Goal: Information Seeking & Learning: Find specific fact

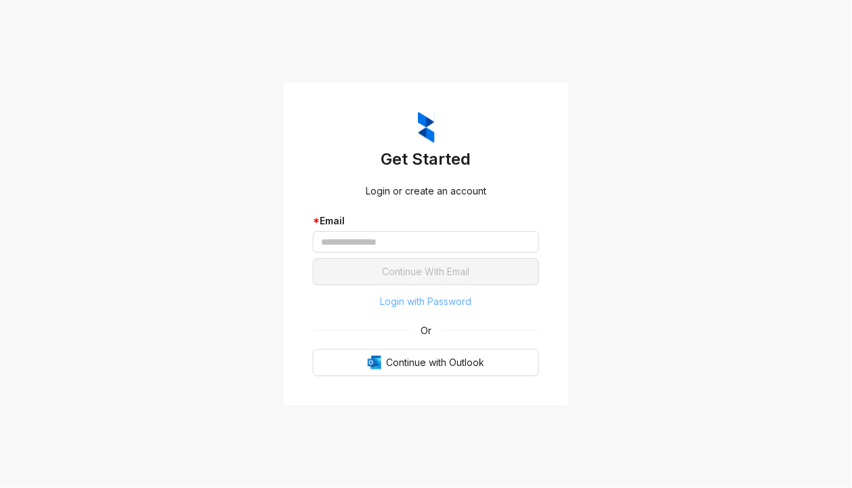
click at [448, 295] on span "Login with Password" at bounding box center [426, 301] width 91 height 15
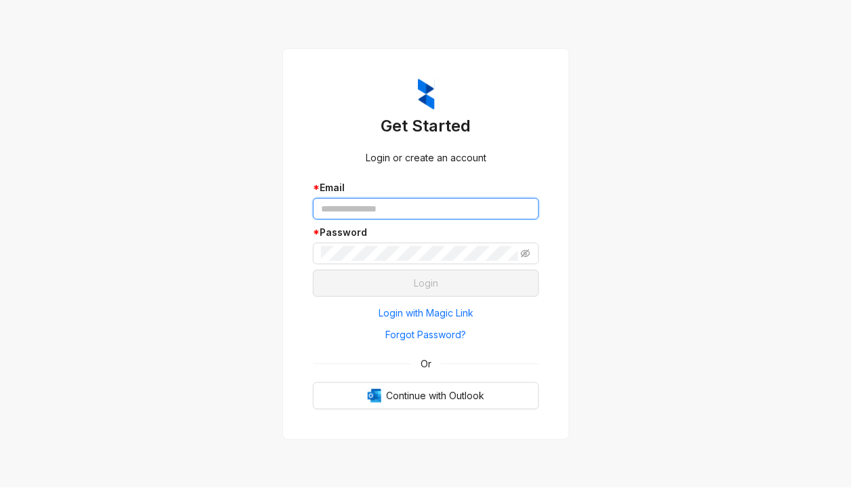
type input "**********"
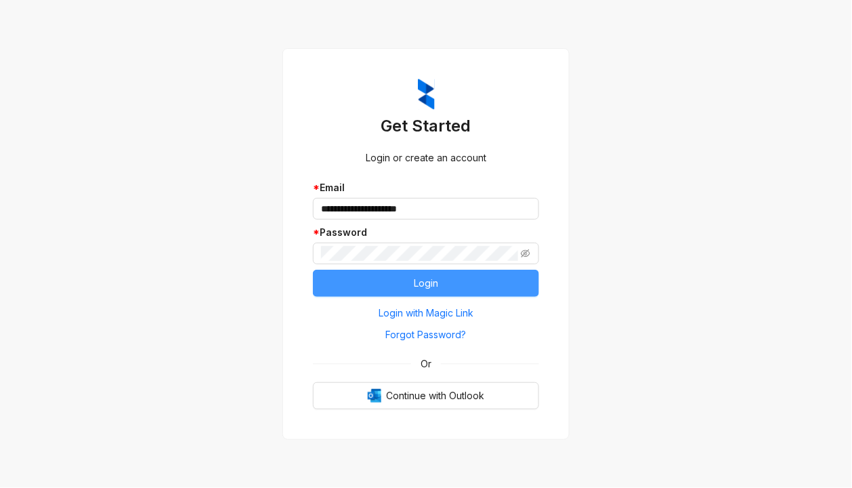
click at [439, 283] on button "Login" at bounding box center [426, 283] width 226 height 27
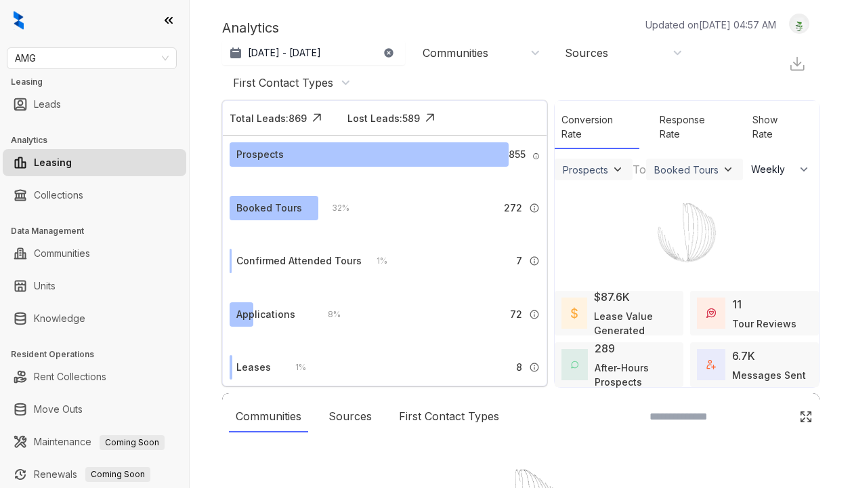
select select "******"
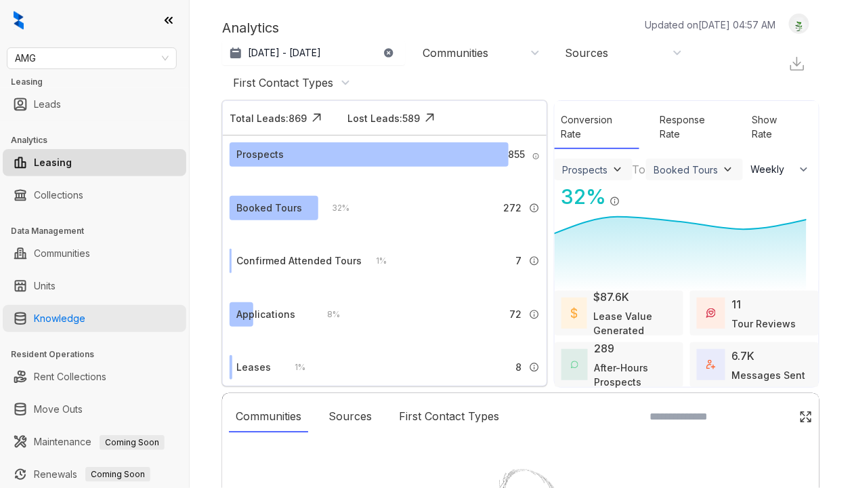
click at [53, 322] on link "Knowledge" at bounding box center [59, 318] width 51 height 27
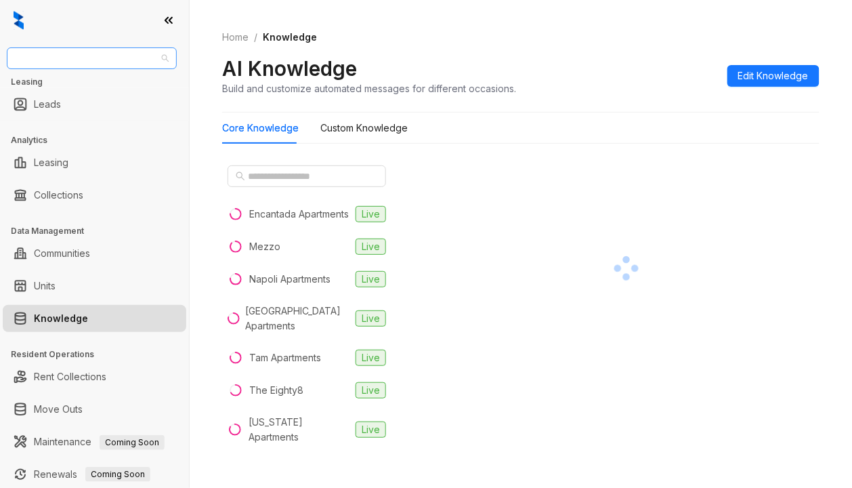
click at [69, 65] on span "AMG" at bounding box center [92, 58] width 154 height 20
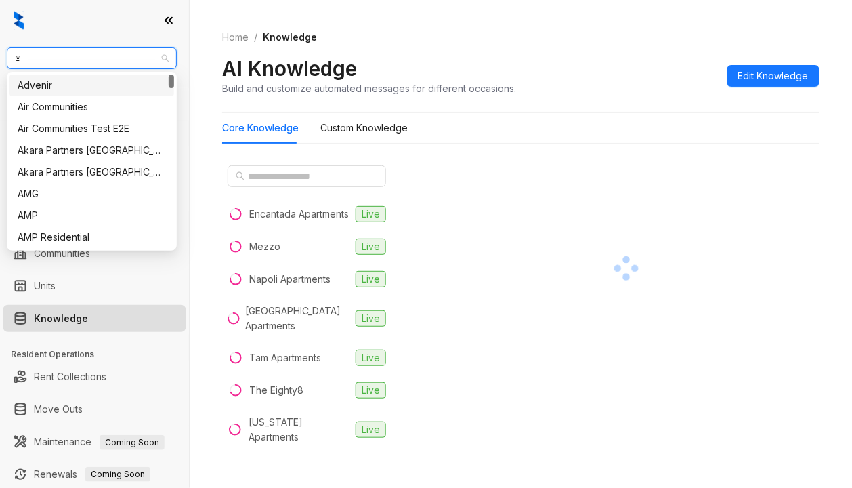
type input "**"
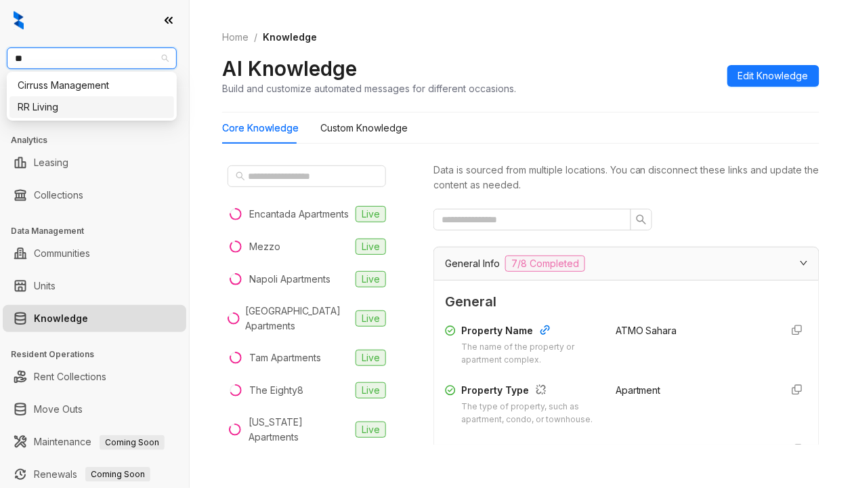
click at [66, 102] on div "RR Living" at bounding box center [92, 107] width 148 height 15
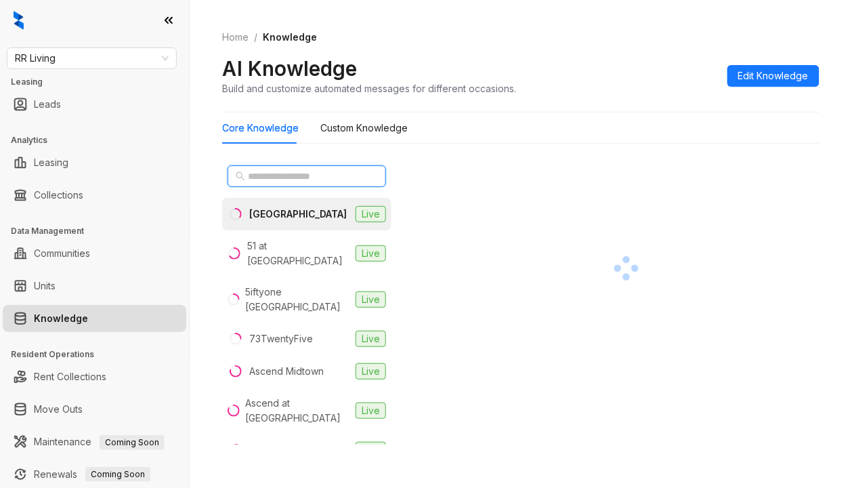
click at [267, 171] on input "text" at bounding box center [307, 176] width 119 height 15
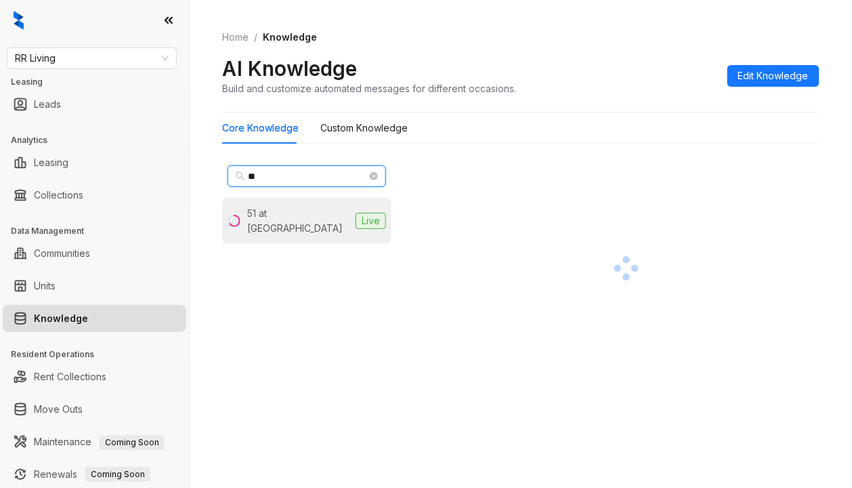
type input "**"
click at [301, 222] on div "51 at [GEOGRAPHIC_DATA]" at bounding box center [298, 221] width 103 height 30
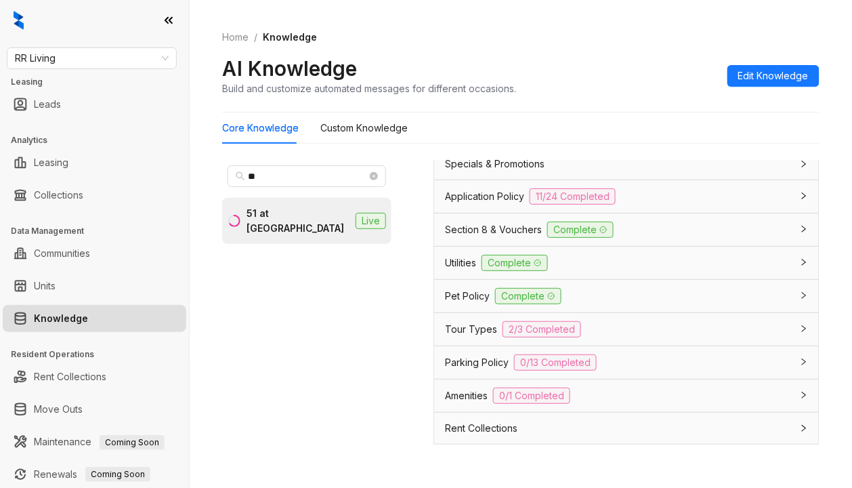
scroll to position [1156, 0]
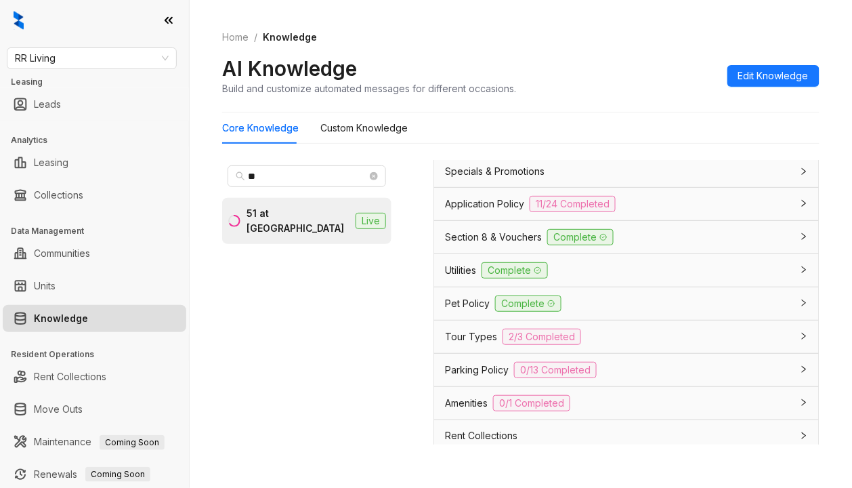
click at [653, 245] on div "Section 8 & Vouchers Complete" at bounding box center [618, 237] width 347 height 16
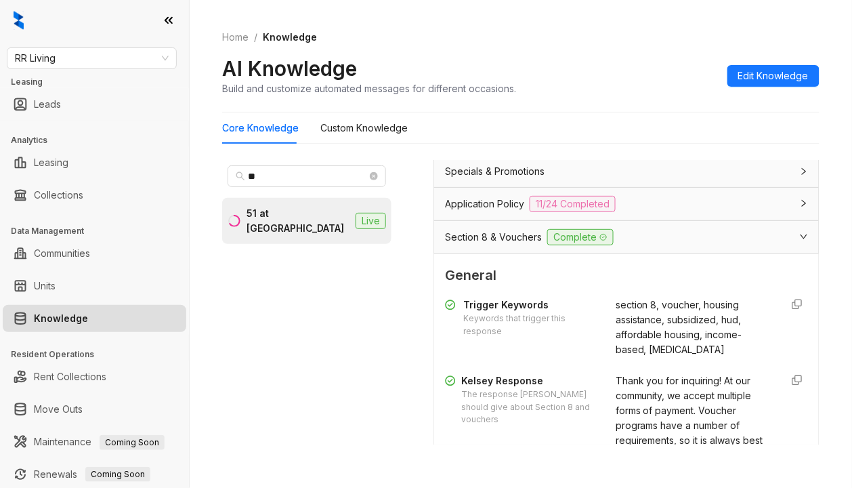
click at [673, 245] on div "Section 8 & Vouchers Complete" at bounding box center [618, 237] width 347 height 16
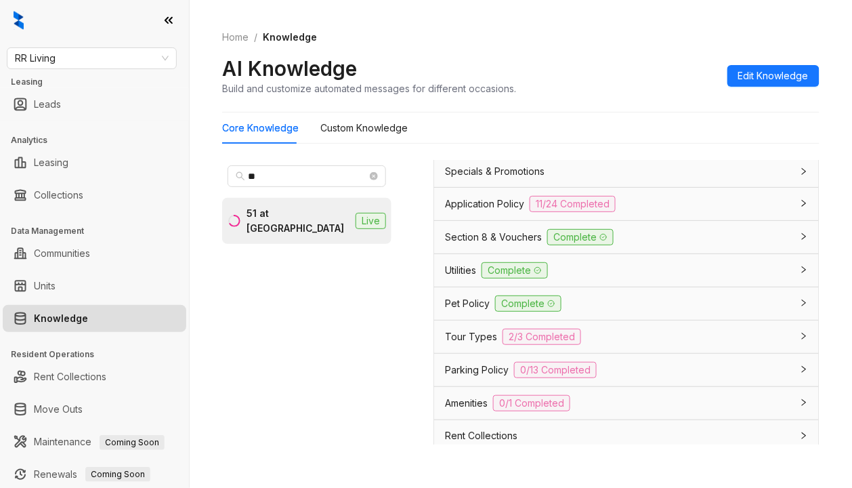
click at [645, 212] on div "Application Policy 11/24 Completed" at bounding box center [618, 204] width 347 height 16
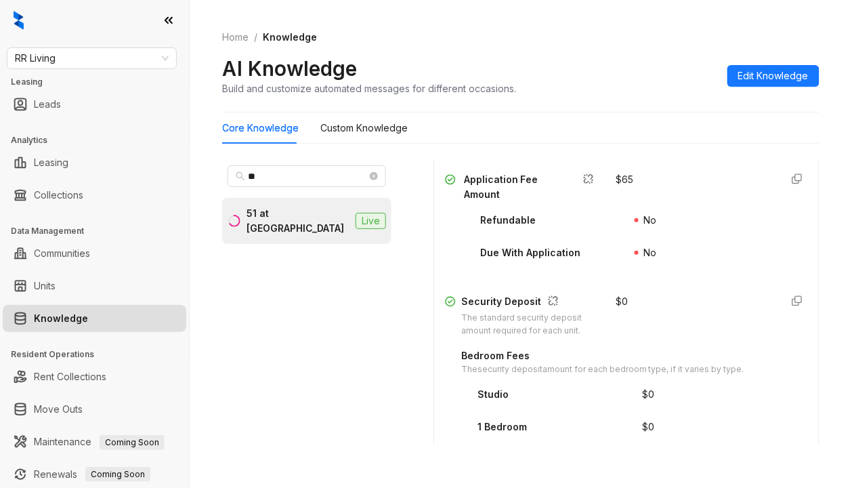
scroll to position [1788, 0]
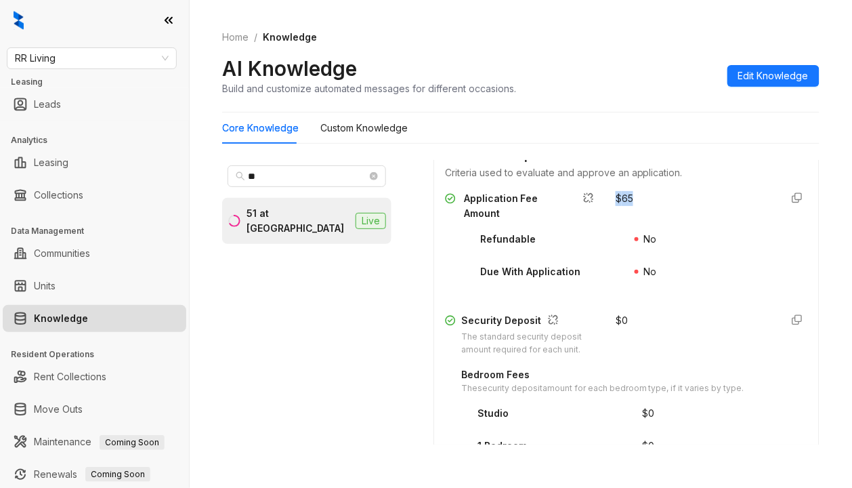
drag, startPoint x: 625, startPoint y: 325, endPoint x: 589, endPoint y: 320, distance: 35.5
click at [589, 221] on div "Application Fee Amount $ 65" at bounding box center [626, 206] width 363 height 30
copy div "$ 65"
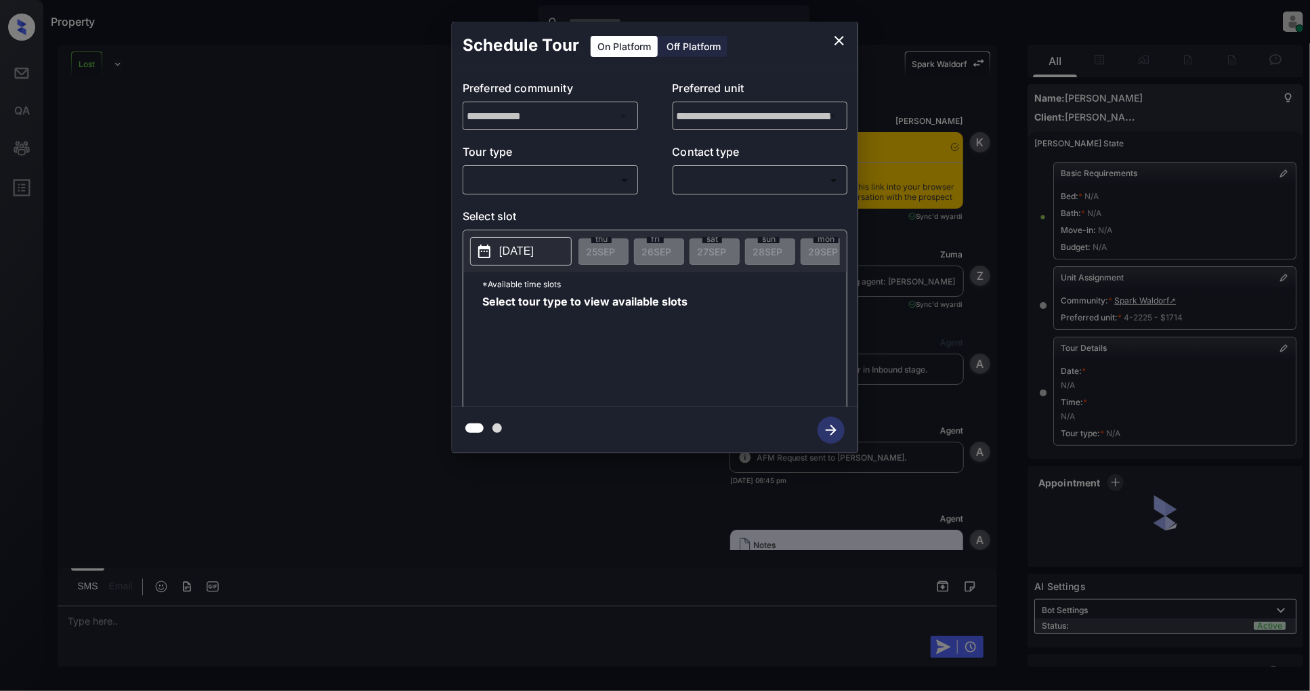
scroll to position [1, 0]
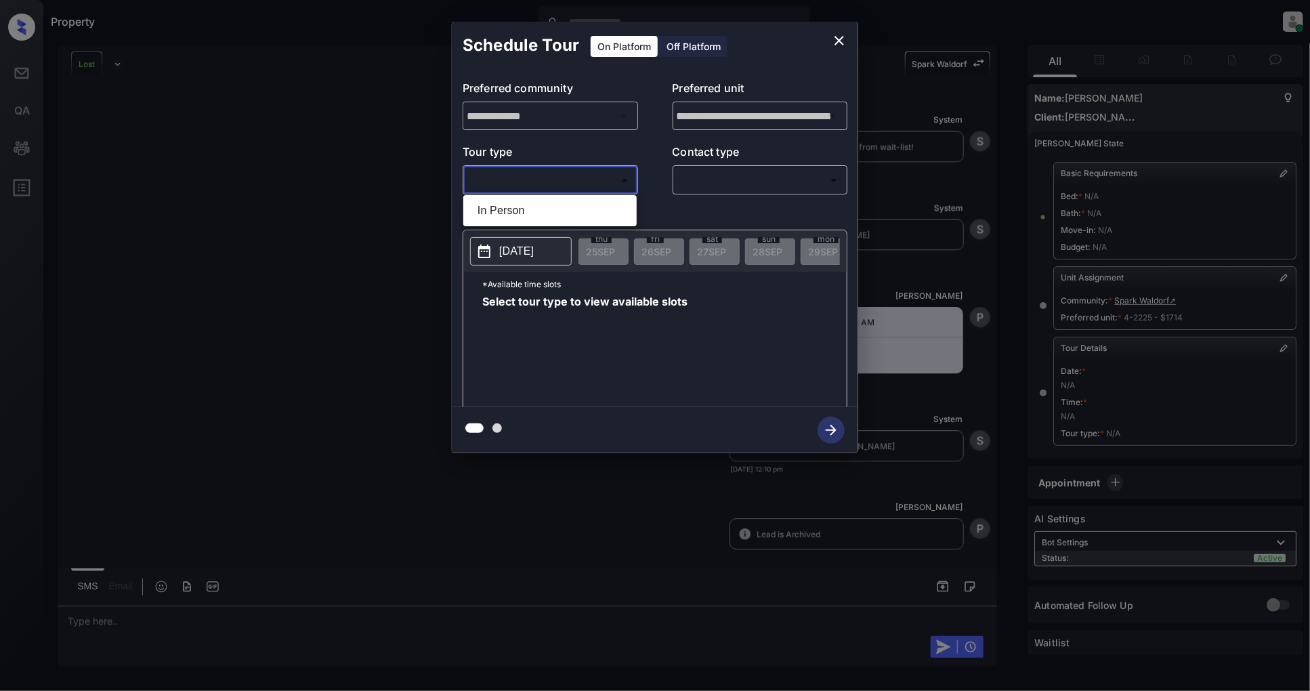
click at [518, 181] on body "Property Patrick Deasis Online Set yourself offline Set yourself on break Profi…" at bounding box center [655, 345] width 1310 height 691
click at [506, 202] on li "In Person" at bounding box center [550, 210] width 167 height 24
type input "********"
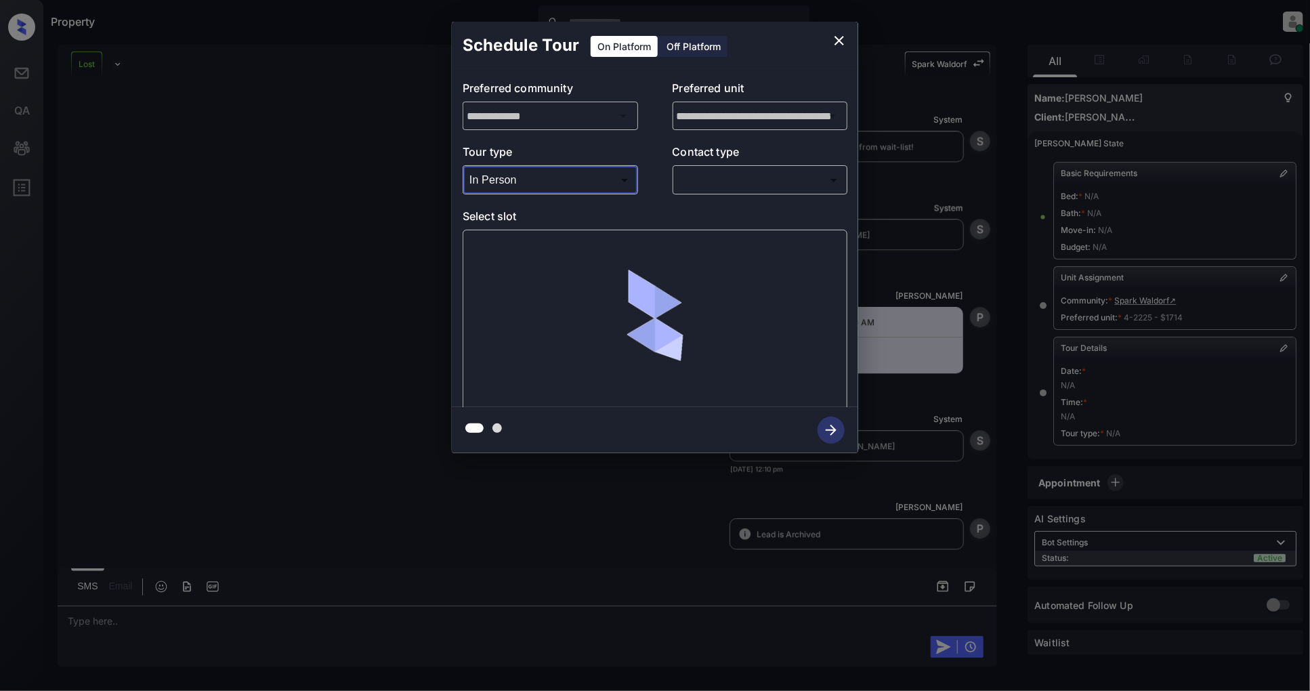
click at [717, 180] on body "Property Patrick Deasis Online Set yourself offline Set yourself on break Profi…" at bounding box center [655, 345] width 1310 height 691
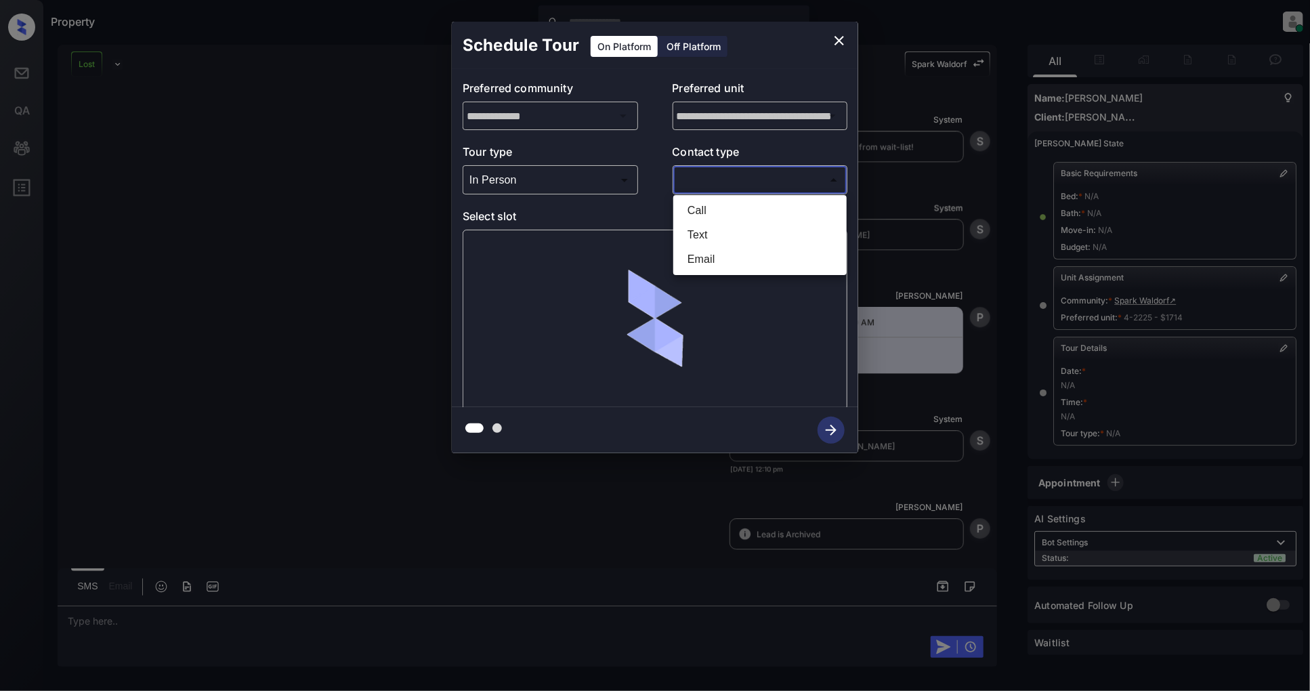
click at [732, 246] on ul "Call Text Email" at bounding box center [759, 235] width 173 height 80
click at [732, 239] on li "Text" at bounding box center [760, 235] width 167 height 24
type input "****"
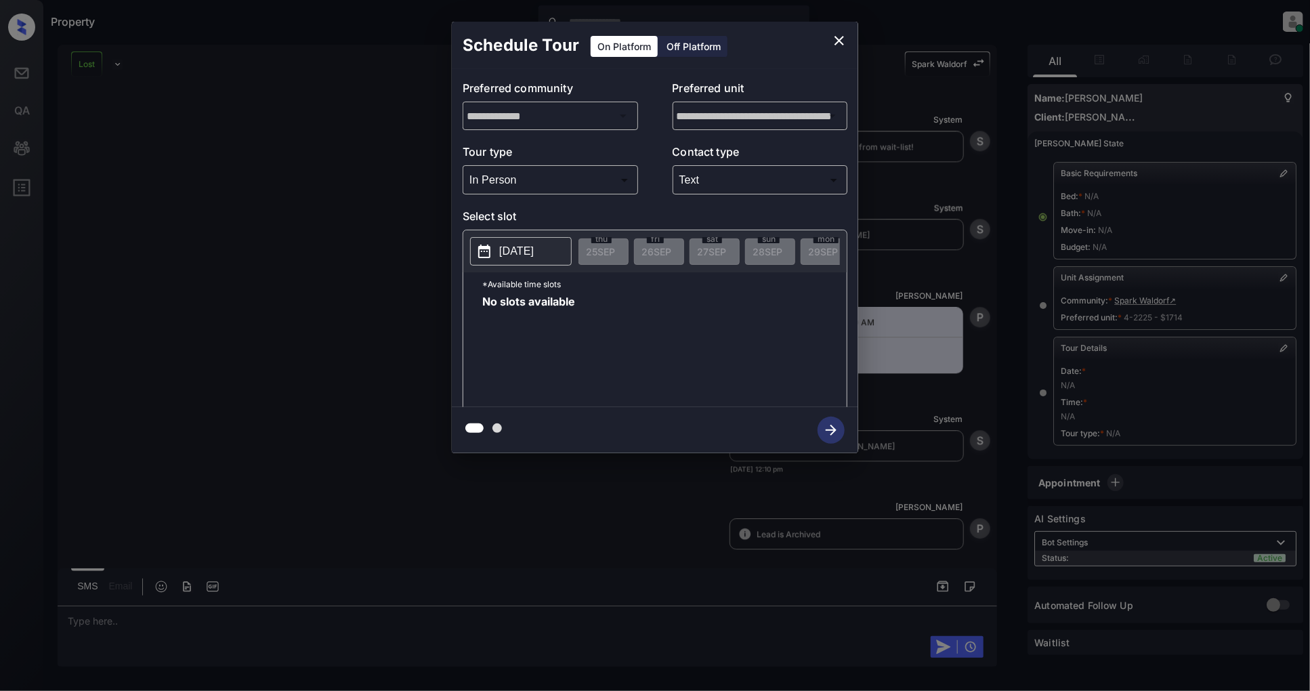
click at [837, 43] on icon "close" at bounding box center [839, 41] width 16 height 16
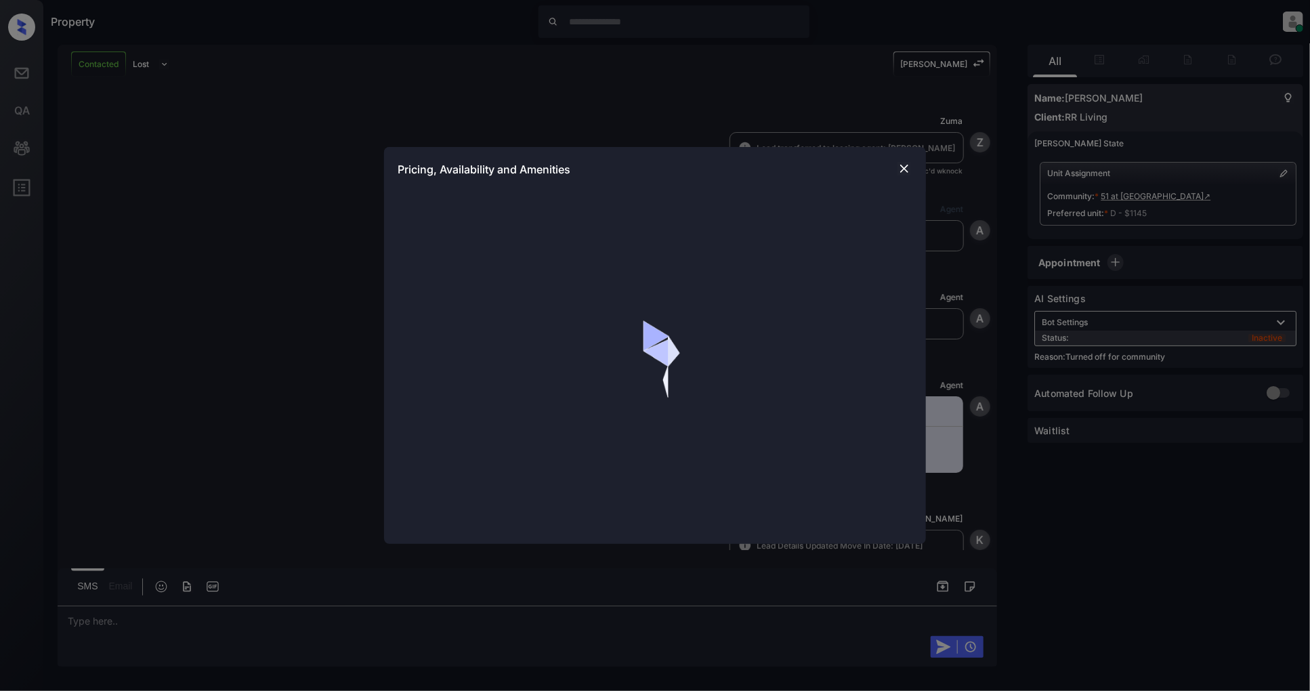
scroll to position [3614, 0]
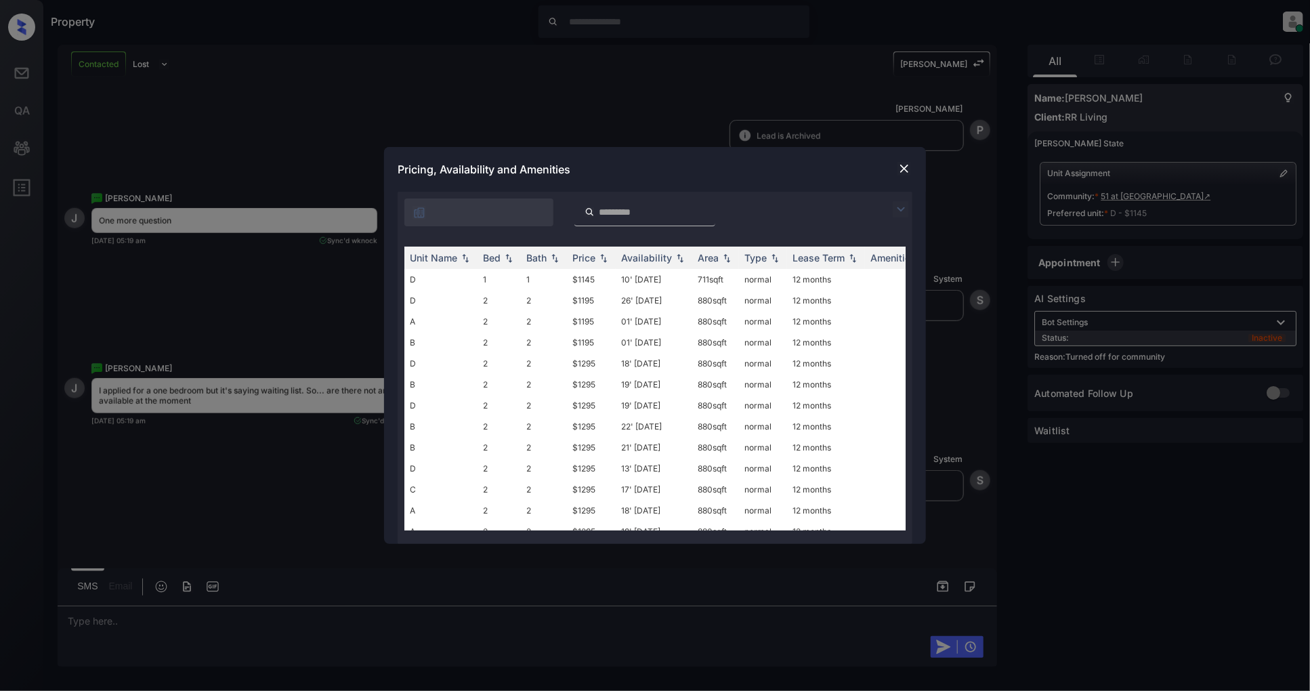
click at [198, 285] on div "**********" at bounding box center [655, 345] width 1310 height 691
click at [898, 207] on img at bounding box center [901, 209] width 16 height 16
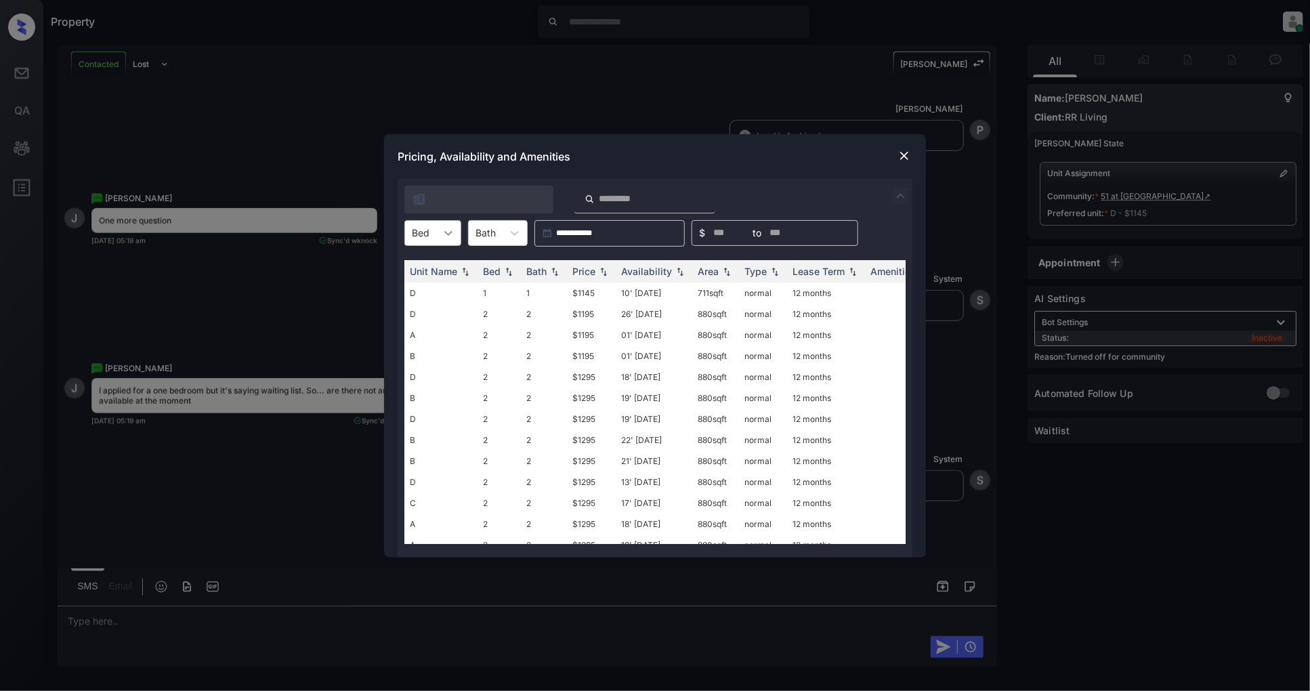
click at [451, 232] on icon at bounding box center [448, 233] width 8 height 5
click at [440, 260] on div "1" at bounding box center [432, 266] width 57 height 24
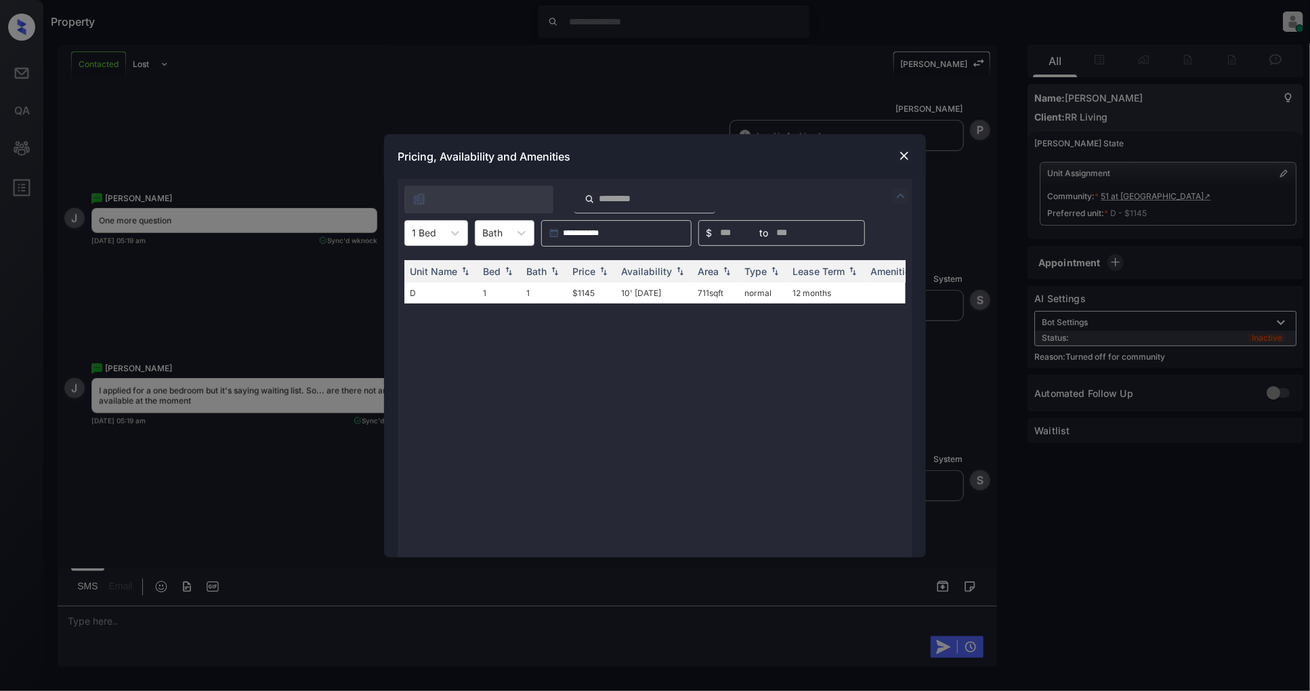
click at [628, 336] on div "Unit Name Bed Bath Price Availability Area Type Lease Term Amenities D 1 1 $114…" at bounding box center [654, 402] width 501 height 284
drag, startPoint x: 664, startPoint y: 294, endPoint x: 620, endPoint y: 301, distance: 44.6
click at [620, 301] on td "10' [DATE]" at bounding box center [654, 292] width 77 height 21
copy td "10' [DATE]"
click at [620, 432] on div "Unit Name Bed Bath Price Availability Area Type Lease Term Amenities D 1 1 $114…" at bounding box center [654, 402] width 501 height 284
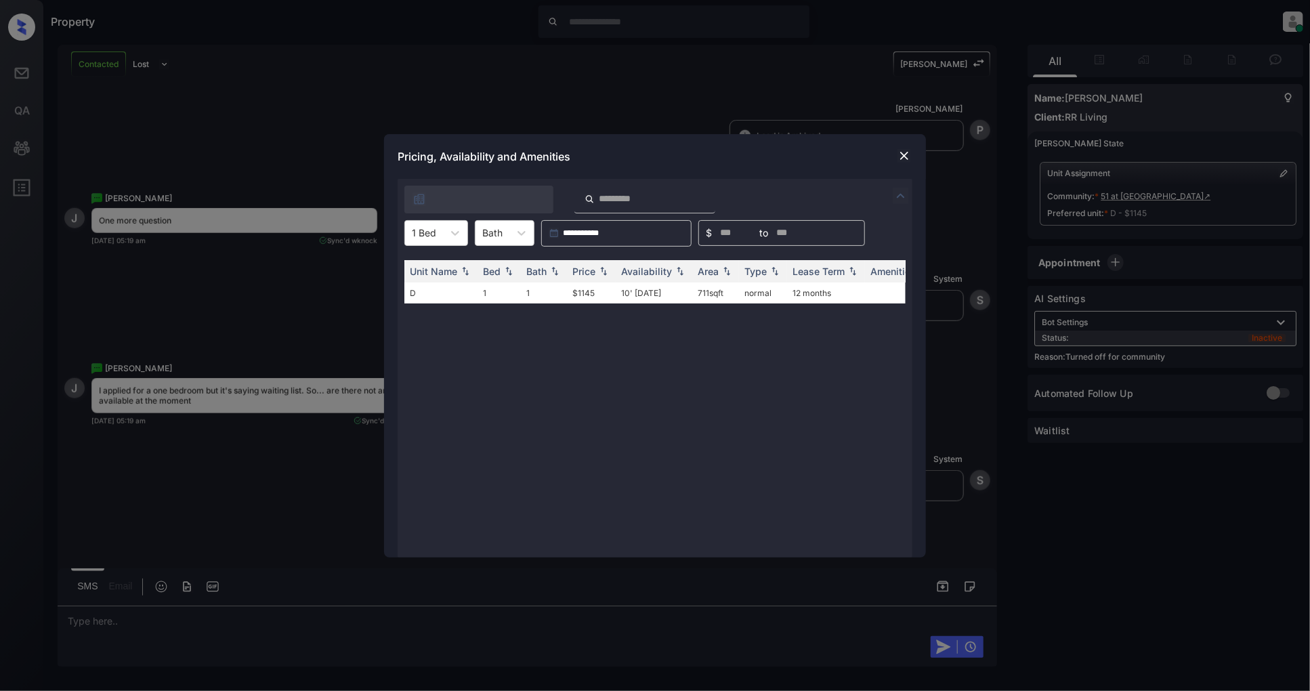
click at [608, 404] on div "Unit Name Bed Bath Price Availability Area Type Lease Term Amenities D 1 1 $114…" at bounding box center [654, 402] width 501 height 284
click at [646, 152] on div "Pricing, Availability and Amenities" at bounding box center [655, 156] width 542 height 45
click at [621, 404] on div "Unit Name Bed Bath Price Availability Area Type Lease Term Amenities D 1 1 $114…" at bounding box center [654, 402] width 501 height 284
click at [663, 159] on div "Pricing, Availability and Amenities" at bounding box center [655, 156] width 542 height 45
click at [679, 394] on div "Unit Name Bed Bath Price Availability Area Type Lease Term Amenities D 1 1 $114…" at bounding box center [654, 402] width 501 height 284
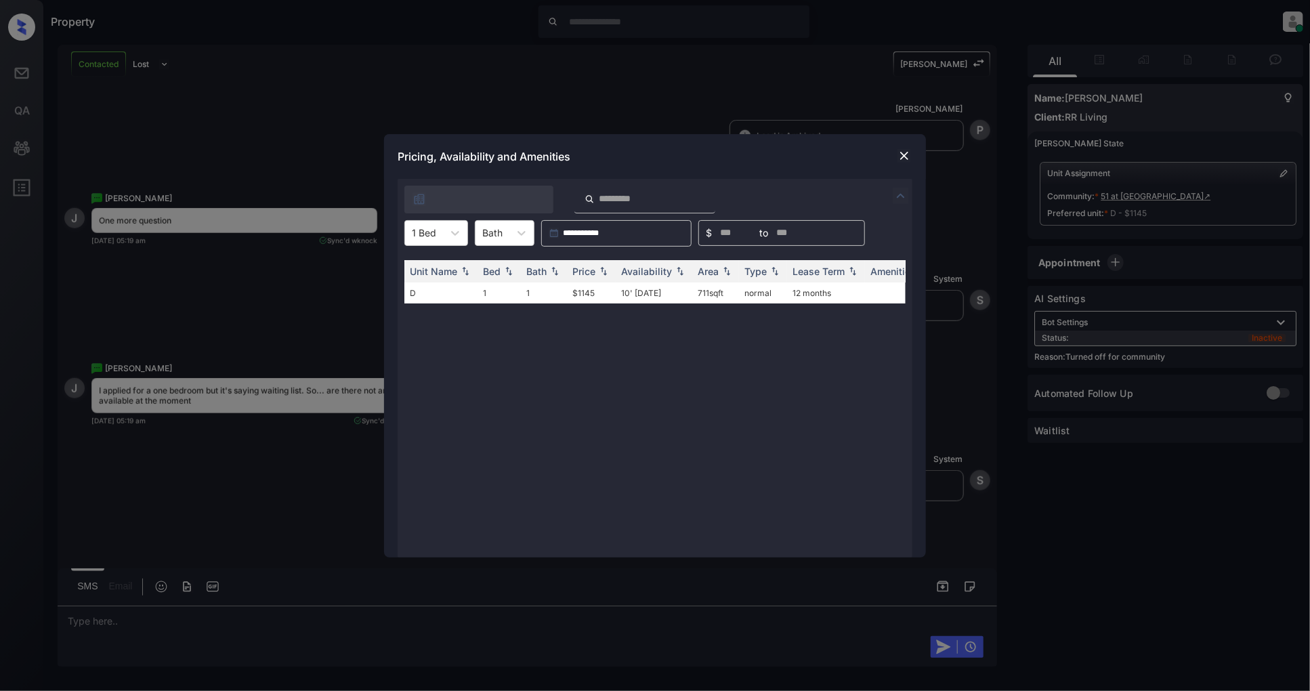
click at [906, 158] on img at bounding box center [905, 156] width 14 height 14
